Goal: Navigation & Orientation: Understand site structure

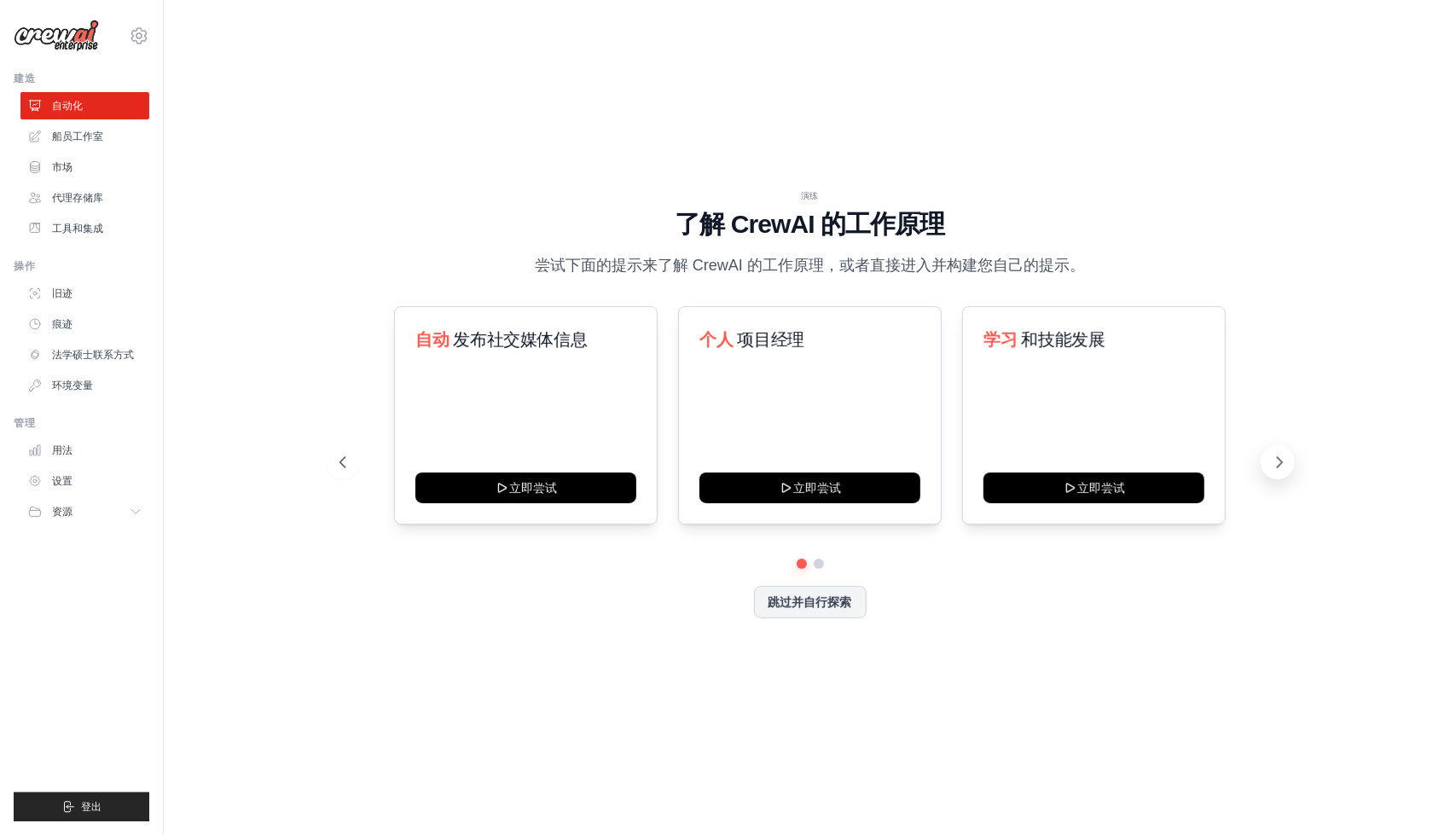
click at [1269, 475] on button at bounding box center [1278, 462] width 34 height 34
click at [1274, 473] on button at bounding box center [1278, 462] width 34 height 34
click at [123, 164] on link "市场" at bounding box center [87, 167] width 129 height 28
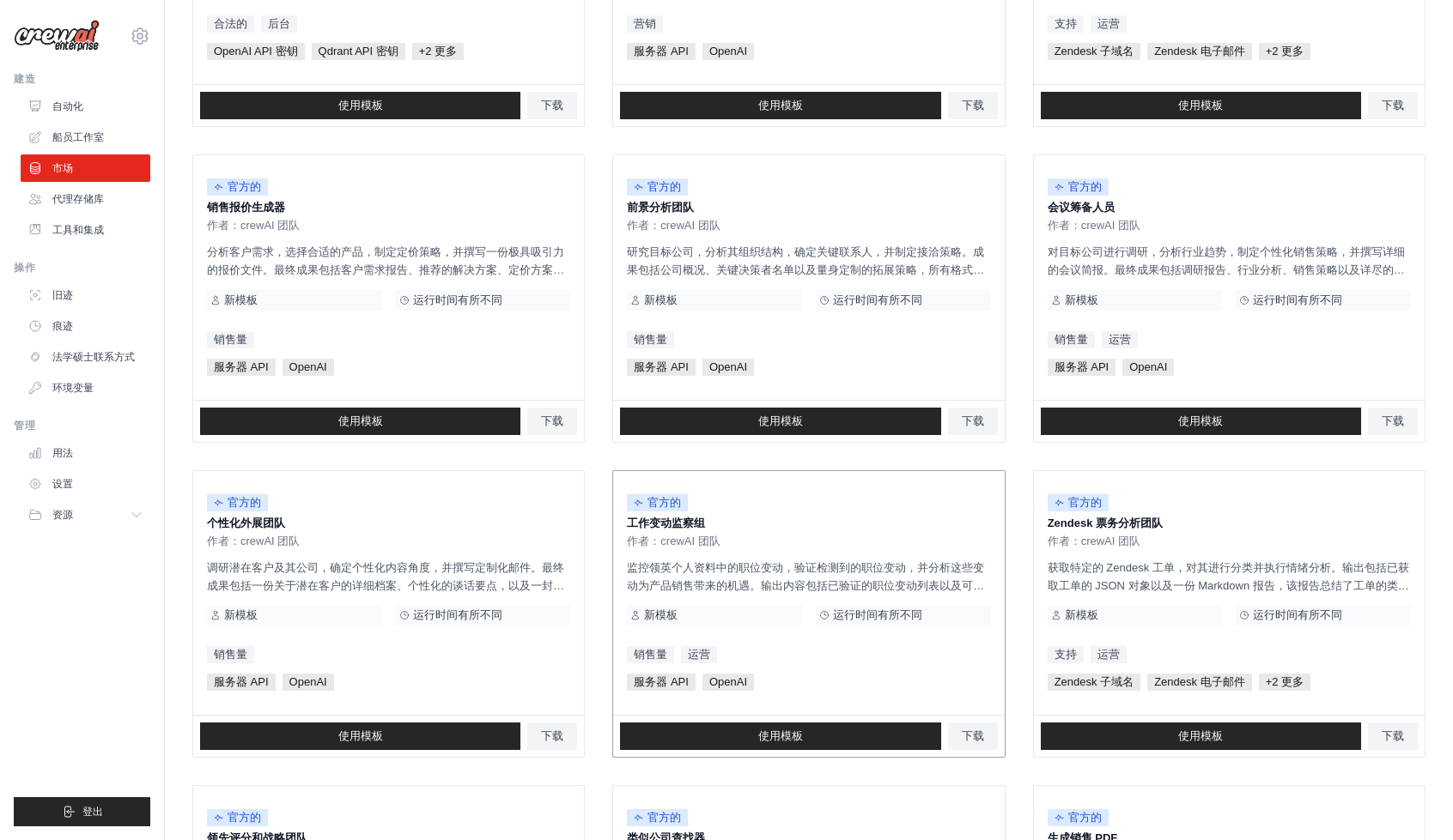
scroll to position [746, 0]
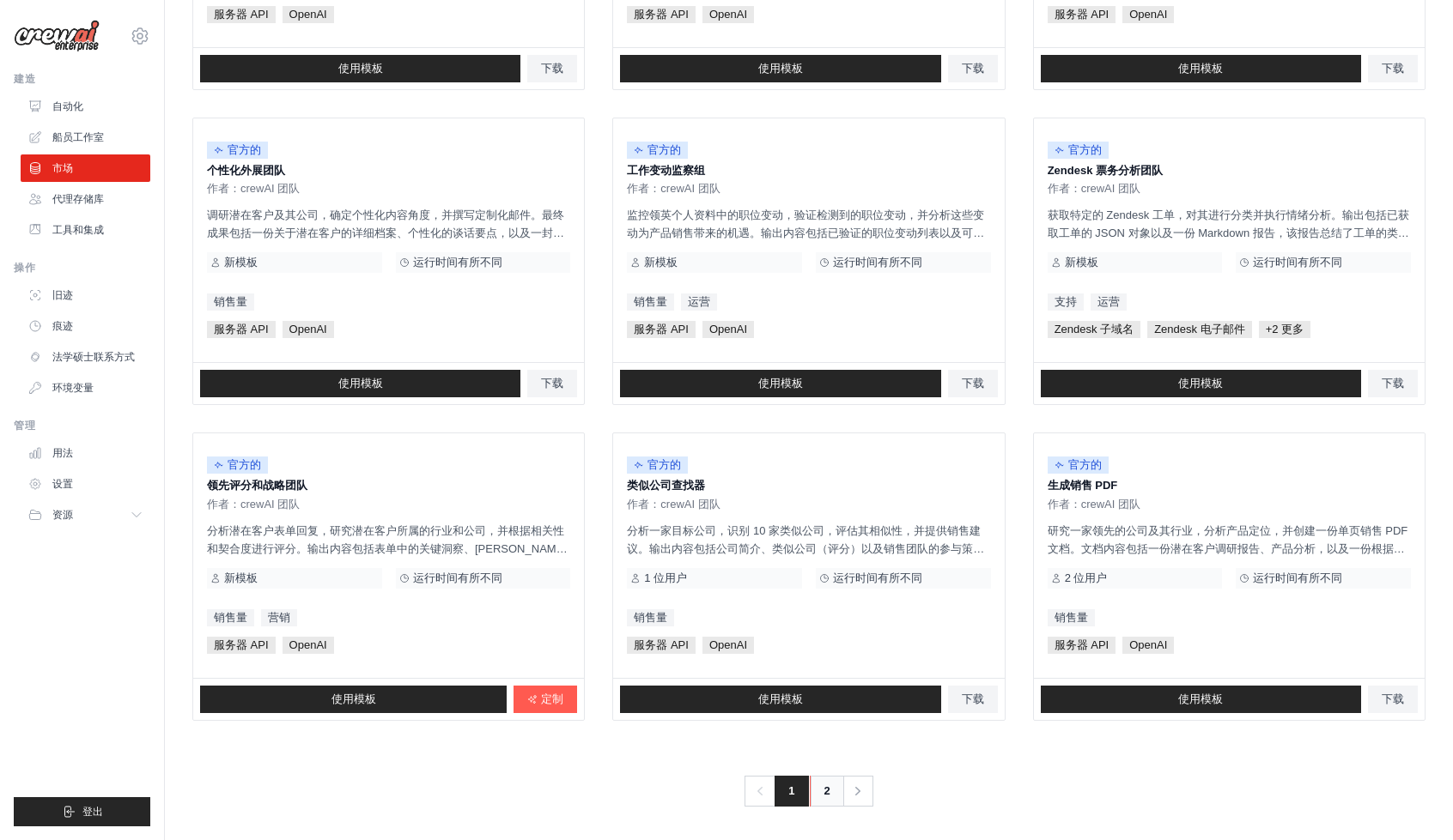
click at [840, 791] on link "2" at bounding box center [827, 792] width 35 height 31
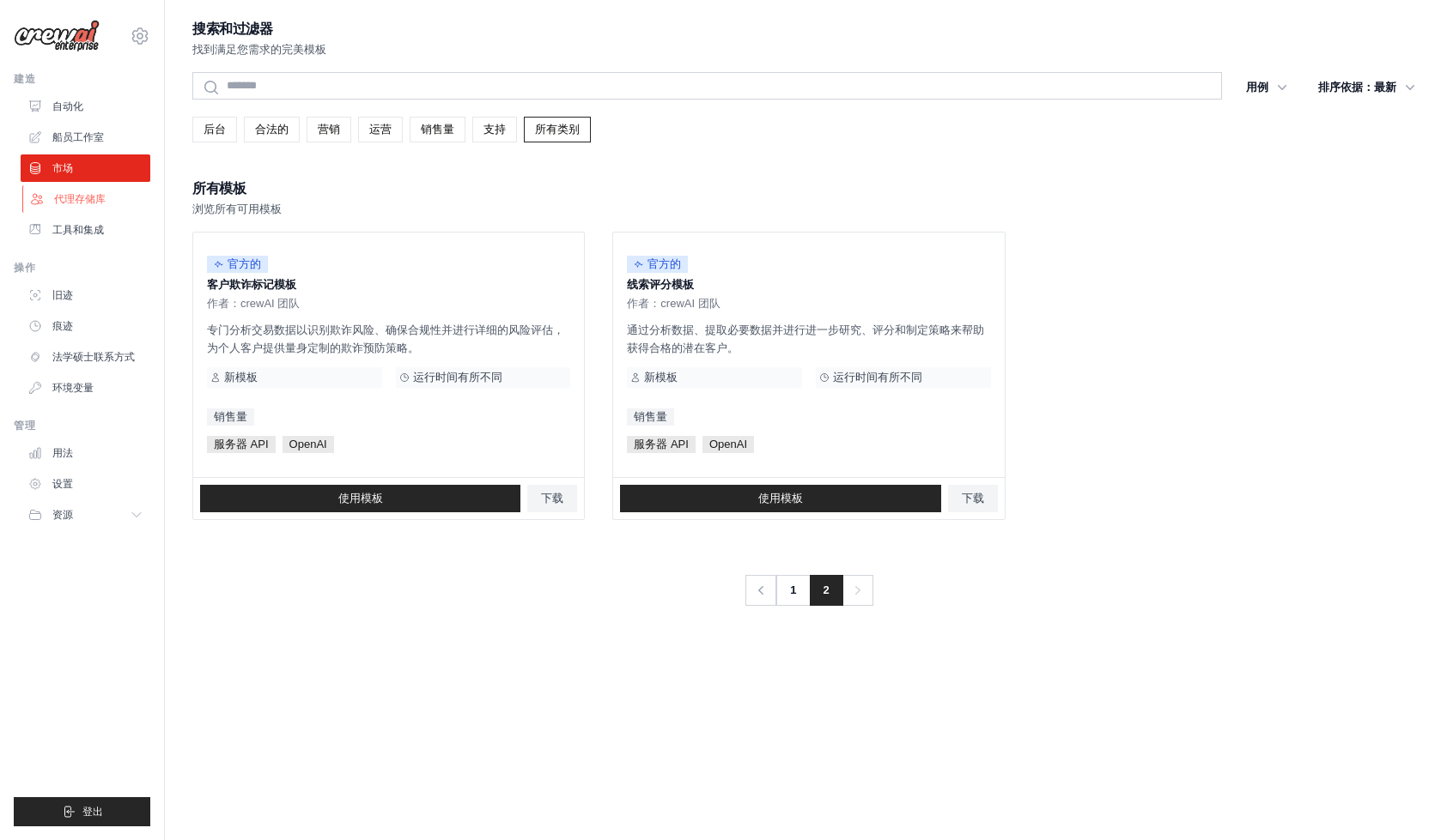
click at [98, 207] on link "代理存储库" at bounding box center [88, 199] width 130 height 28
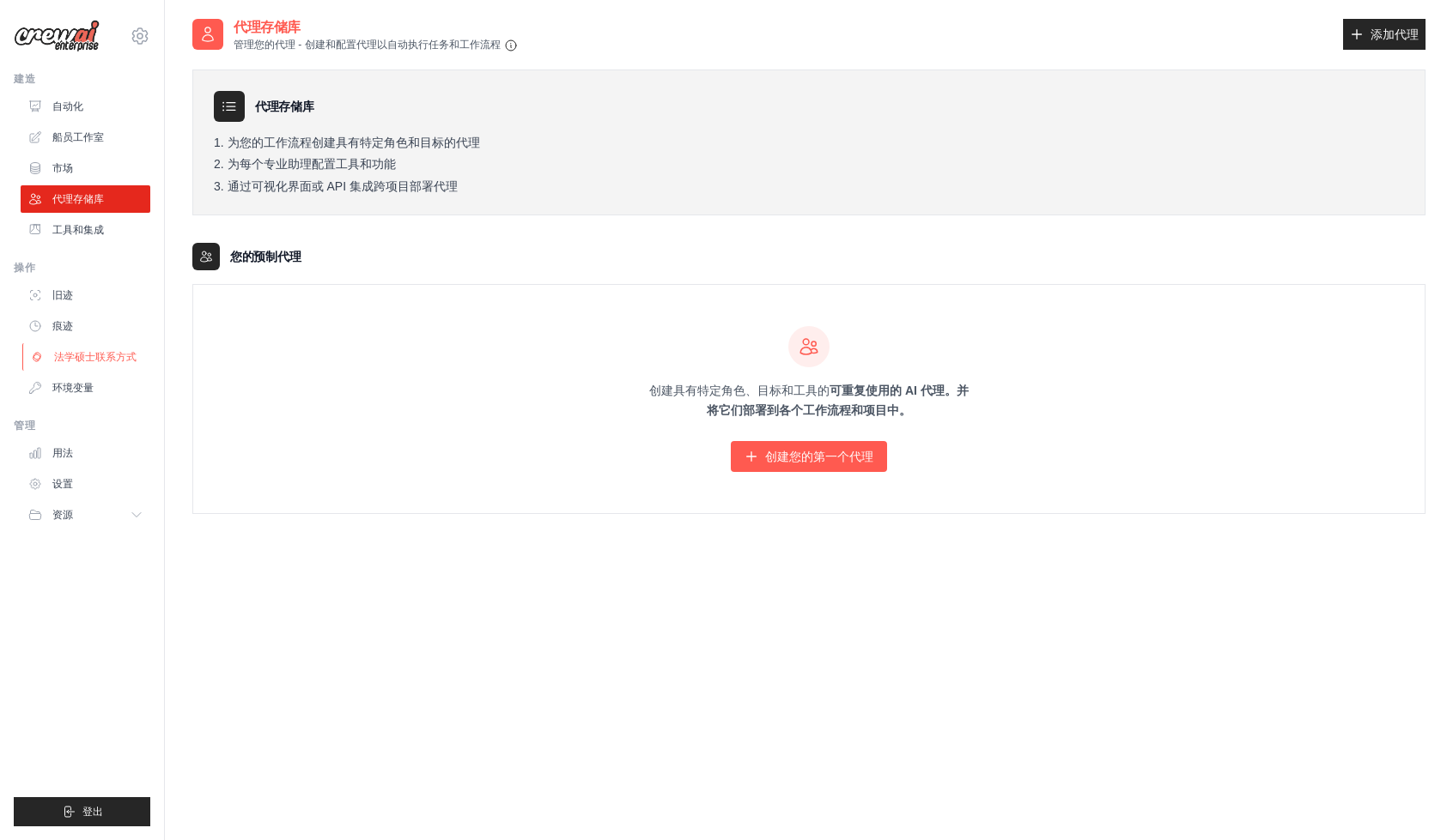
click at [118, 352] on font "法学硕士联系方式" at bounding box center [94, 357] width 82 height 12
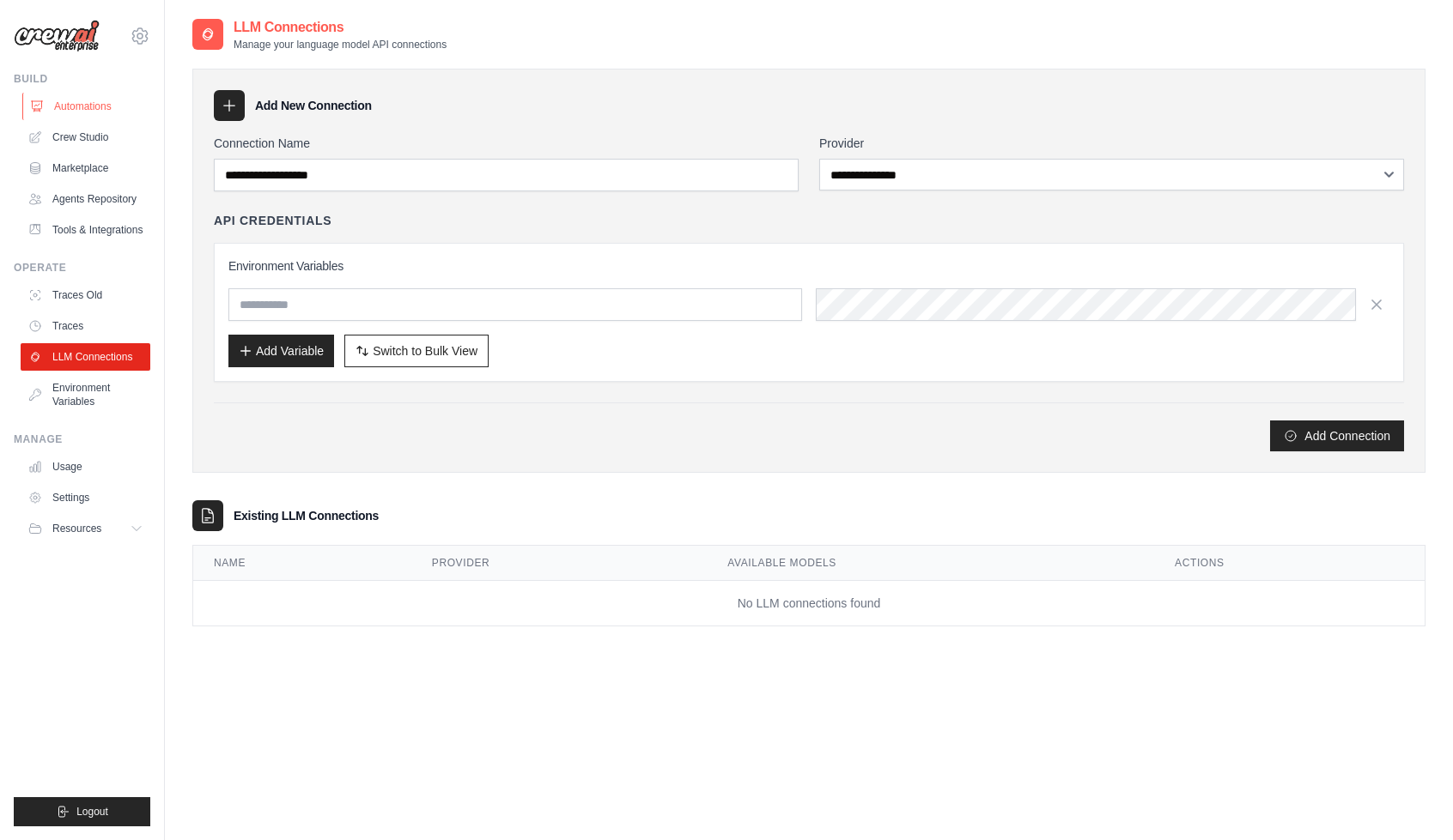
click at [96, 100] on link "Automations" at bounding box center [88, 107] width 130 height 28
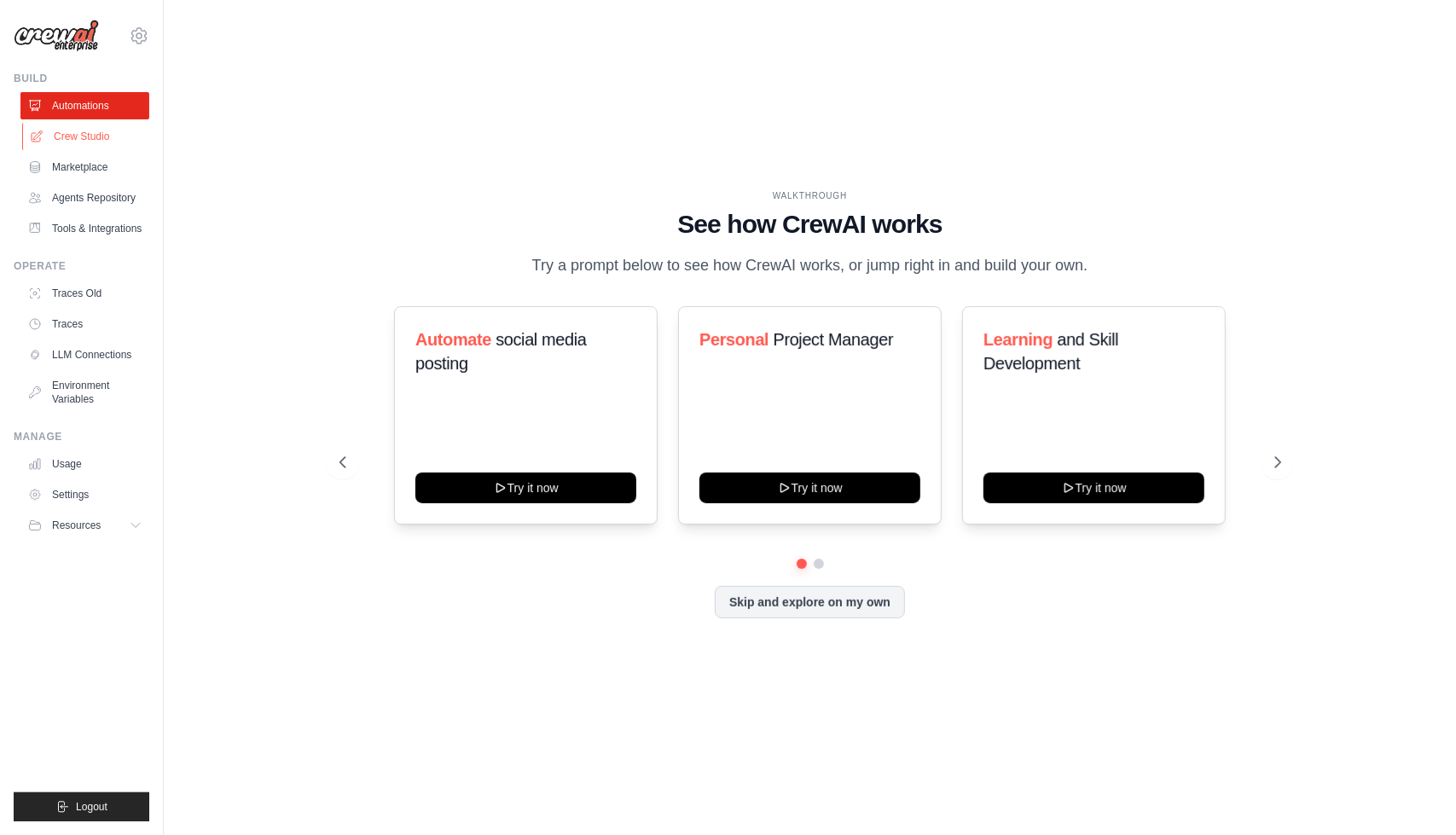
click at [75, 141] on link "Crew Studio" at bounding box center [87, 137] width 129 height 28
